Goal: Navigation & Orientation: Find specific page/section

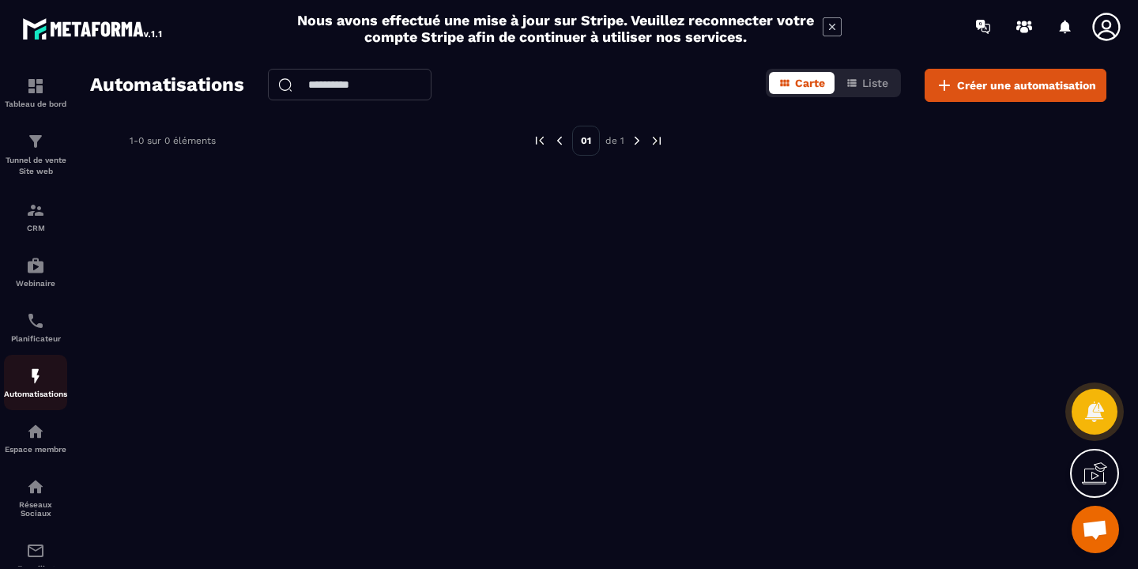
click at [48, 390] on div "Automatisations" at bounding box center [35, 383] width 63 height 32
click at [38, 378] on img at bounding box center [35, 376] width 19 height 19
click at [34, 337] on p "Planificateur" at bounding box center [35, 338] width 63 height 9
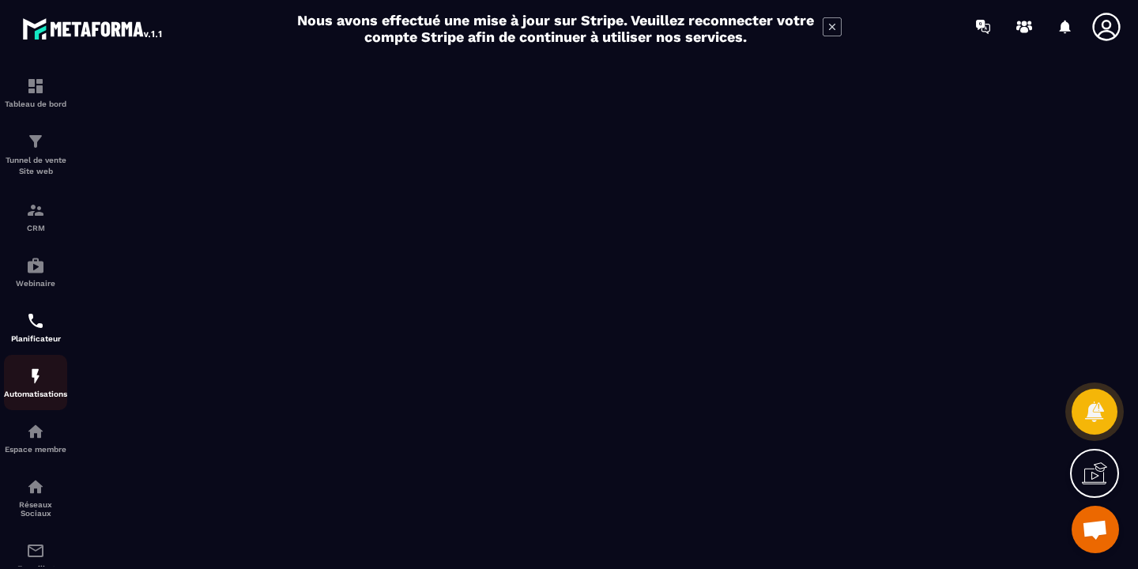
click at [36, 386] on img at bounding box center [35, 376] width 19 height 19
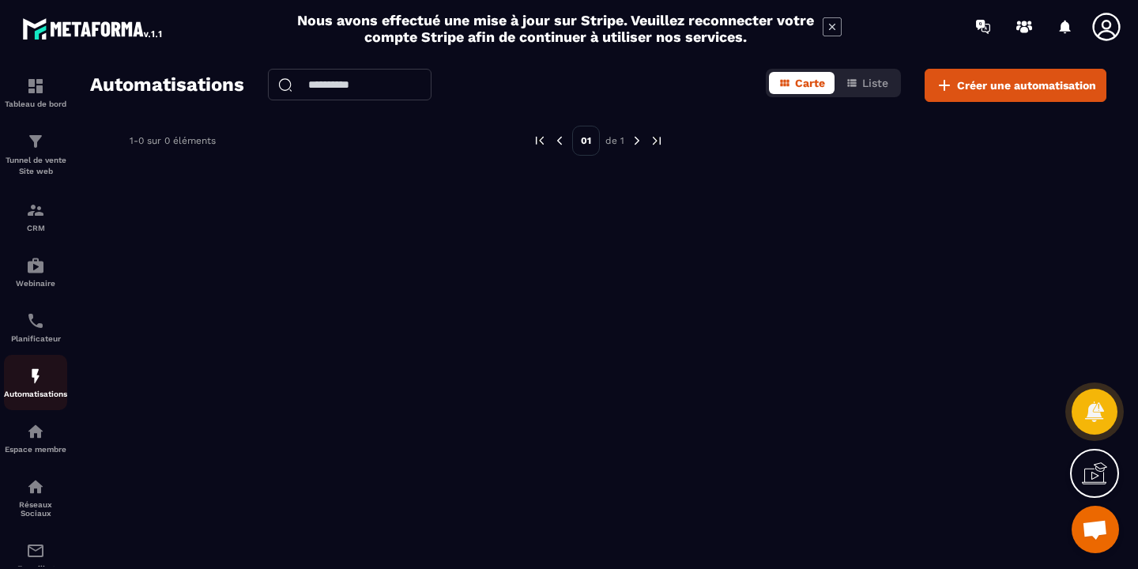
click at [38, 394] on p "Automatisations" at bounding box center [35, 394] width 63 height 9
click at [32, 227] on p "CRM" at bounding box center [35, 228] width 63 height 9
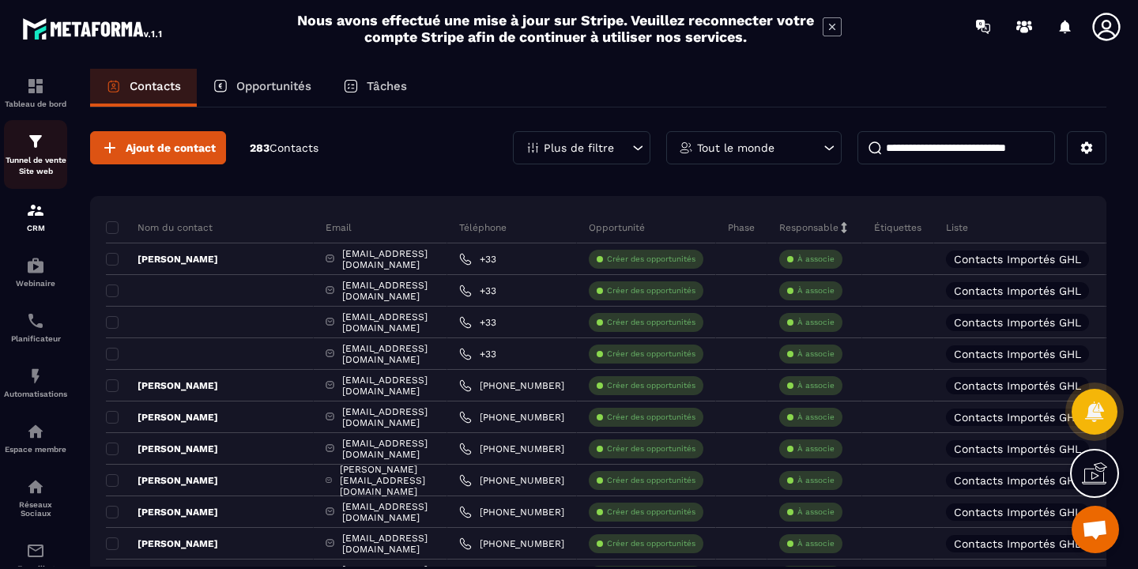
click at [39, 161] on p "Tunnel de vente Site web" at bounding box center [35, 166] width 63 height 22
